Goal: Task Accomplishment & Management: Use online tool/utility

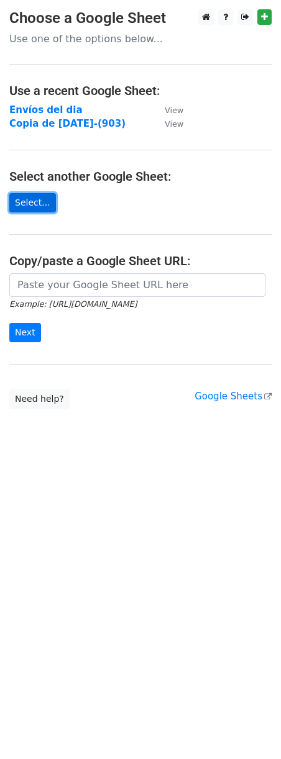
click at [35, 203] on link "Select..." at bounding box center [32, 202] width 47 height 19
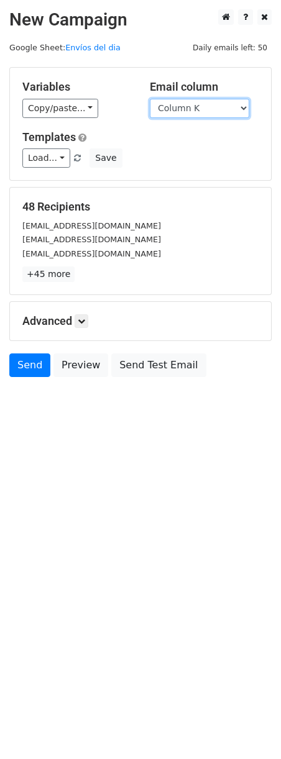
click at [224, 107] on select "Column A Column B Column C Column D Column E Column F Column G Column H Column …" at bounding box center [199, 108] width 99 height 19
click at [150, 99] on select "Column A Column B Column C Column D Column E Column F Column G Column H Column …" at bounding box center [199, 108] width 99 height 19
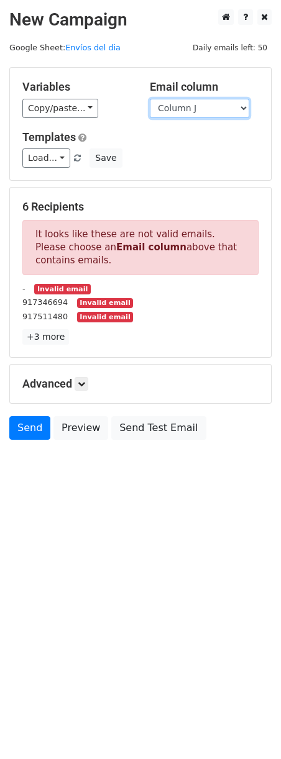
click at [239, 109] on select "Column A Column B Column C Column D Column E Column F Column G Column H Column …" at bounding box center [199, 108] width 99 height 19
select select "Column K"
click at [150, 99] on select "Column A Column B Column C Column D Column E Column F Column G Column H Column …" at bounding box center [199, 108] width 99 height 19
